Goal: Task Accomplishment & Management: Use online tool/utility

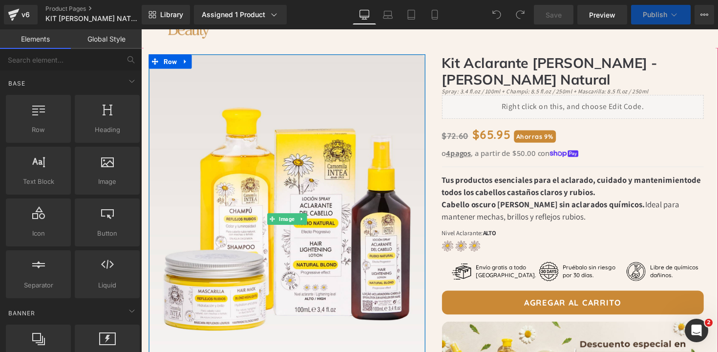
scroll to position [43, 0]
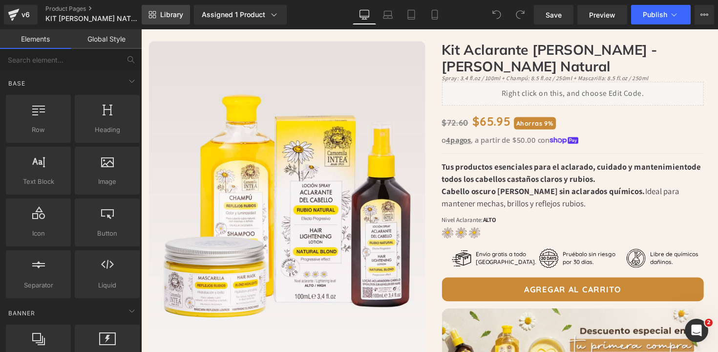
click at [156, 17] on icon at bounding box center [153, 15] width 8 height 8
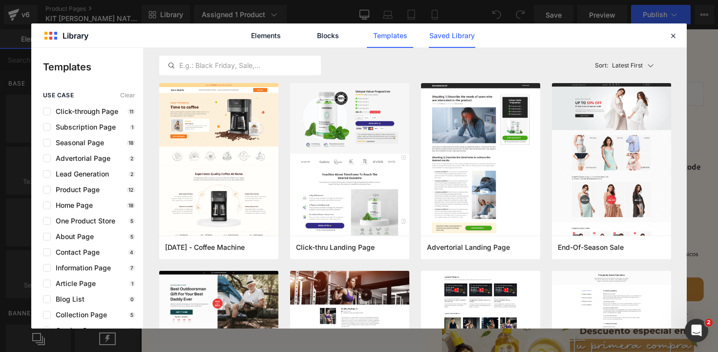
click at [448, 39] on link "Saved Library" at bounding box center [452, 35] width 46 height 24
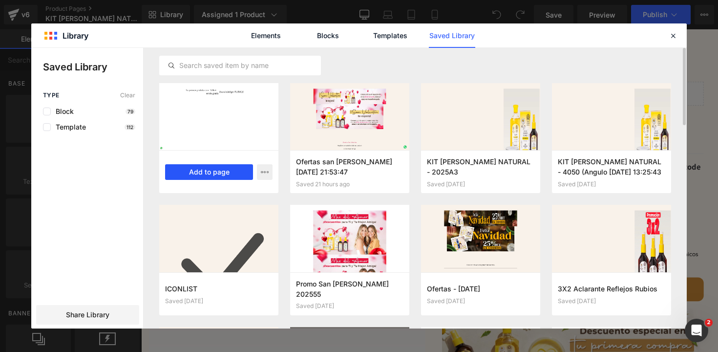
click at [222, 172] on button "Add to page" at bounding box center [209, 172] width 88 height 16
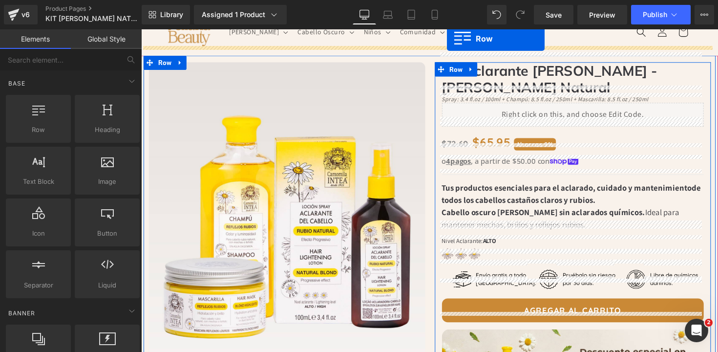
scroll to position [0, 0]
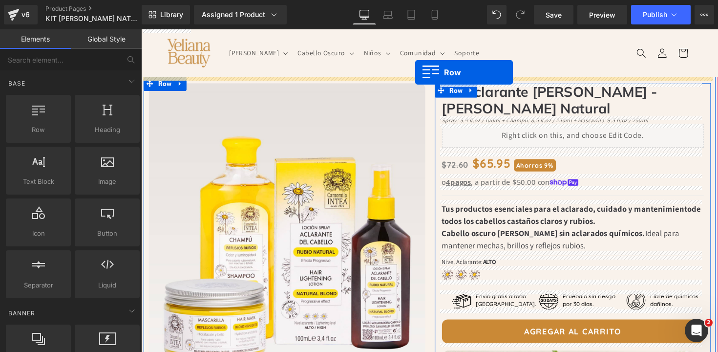
drag, startPoint x: 145, startPoint y: 201, endPoint x: 422, endPoint y: 73, distance: 305.2
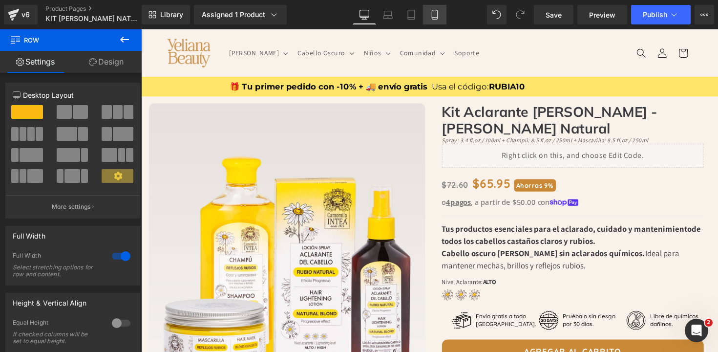
click at [437, 12] on icon at bounding box center [435, 15] width 10 height 10
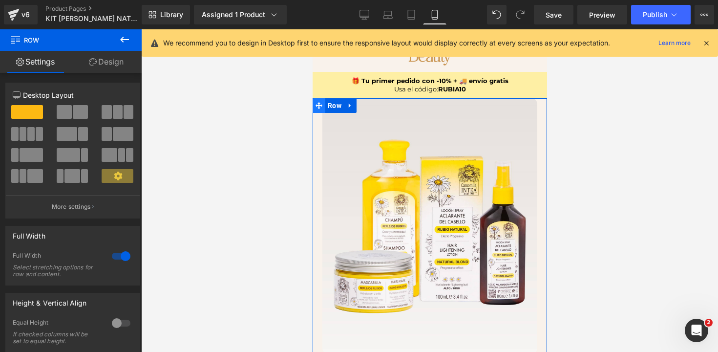
click at [318, 106] on icon at bounding box center [318, 105] width 7 height 7
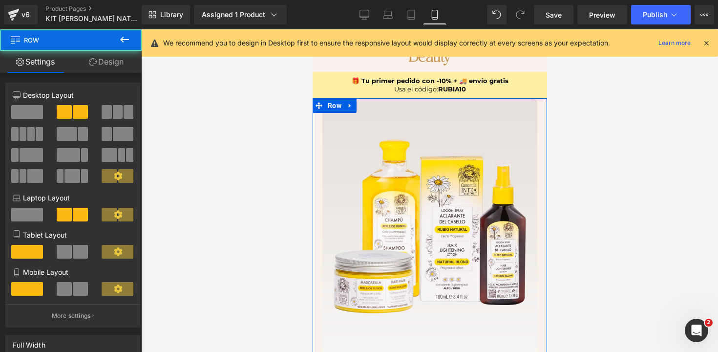
click at [105, 66] on link "Design" at bounding box center [106, 62] width 71 height 22
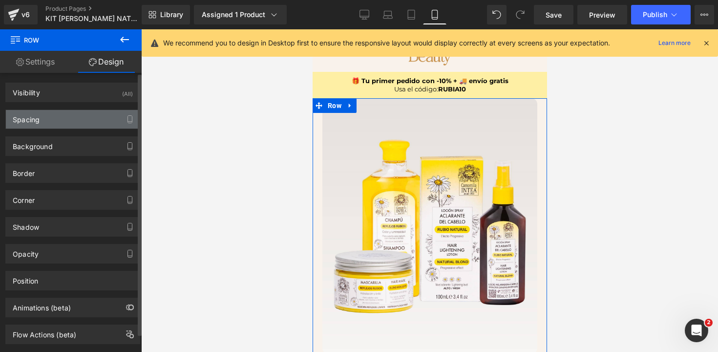
click at [34, 127] on div "Spacing" at bounding box center [73, 119] width 134 height 19
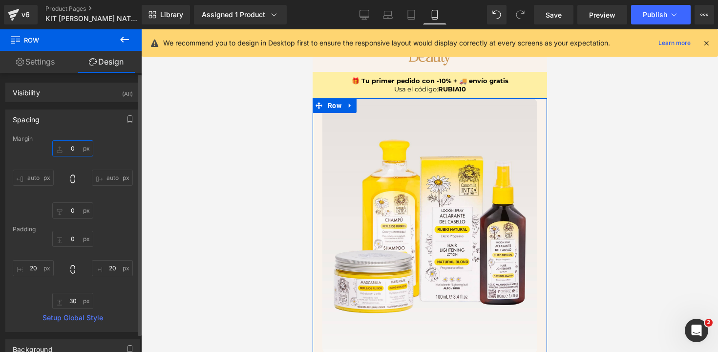
click at [73, 150] on input "0" at bounding box center [72, 148] width 41 height 16
type input "10"
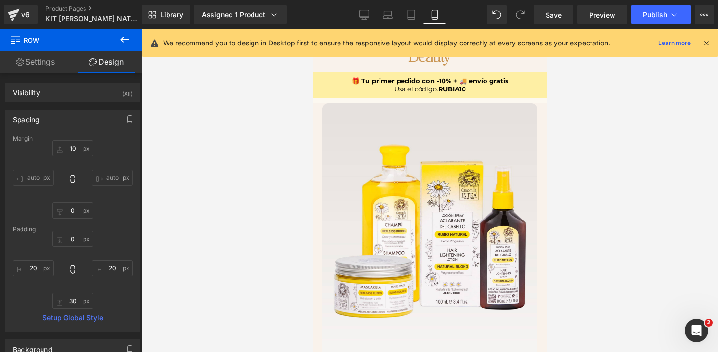
click at [243, 193] on div at bounding box center [429, 190] width 577 height 323
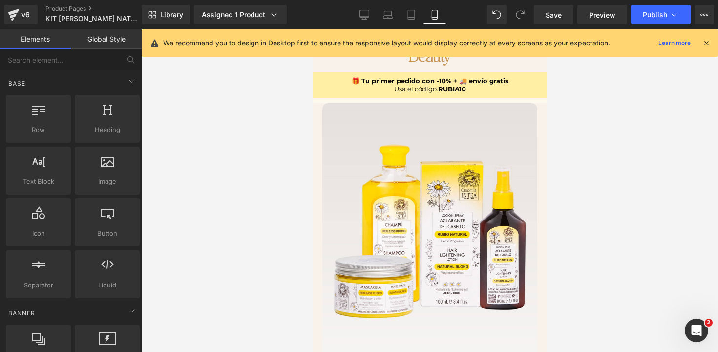
click at [705, 38] on div at bounding box center [707, 43] width 8 height 11
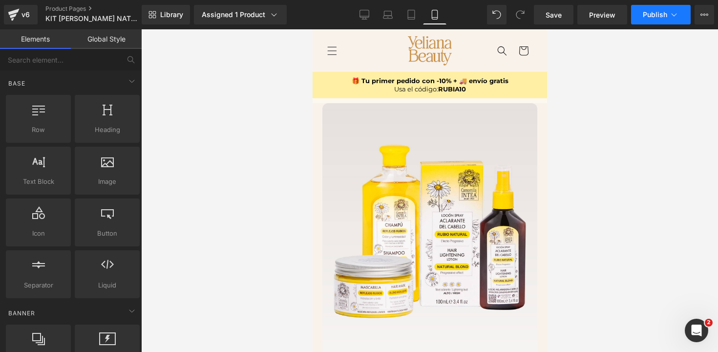
click at [661, 16] on span "Publish" at bounding box center [655, 15] width 24 height 8
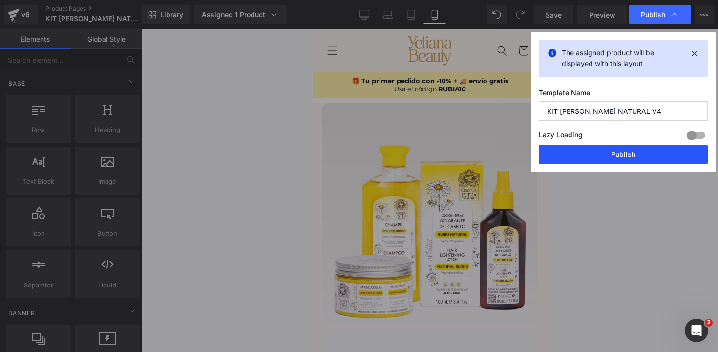
click at [643, 156] on button "Publish" at bounding box center [623, 155] width 169 height 20
